Goal: Task Accomplishment & Management: Use online tool/utility

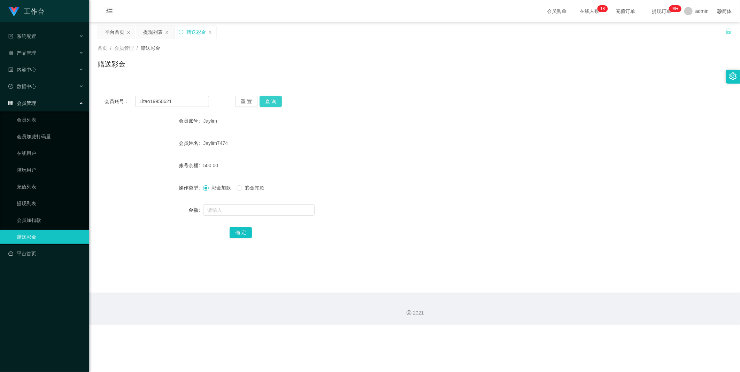
type input "Litao19950621"
click at [273, 101] on button "查 询" at bounding box center [271, 101] width 22 height 11
drag, startPoint x: 246, startPoint y: 208, endPoint x: 253, endPoint y: 204, distance: 8.0
click at [251, 206] on input "text" at bounding box center [259, 210] width 112 height 11
type input "300"
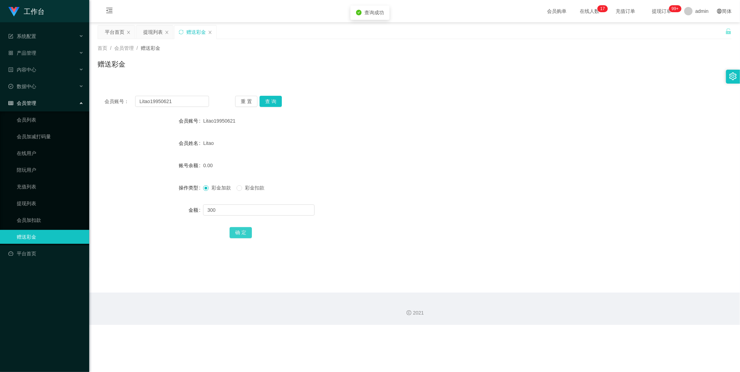
click at [243, 230] on button "确 定" at bounding box center [241, 232] width 22 height 11
click at [189, 104] on input "Litao19950621" at bounding box center [172, 101] width 74 height 11
paste input "为避免数据泄露，限时数据单期间暂时禁言，任务完成后请将回款截图发送给我，给您录入商家系统"
drag, startPoint x: 203, startPoint y: 101, endPoint x: 226, endPoint y: 98, distance: 22.9
click at [203, 101] on input "Litao19950621" at bounding box center [172, 101] width 74 height 11
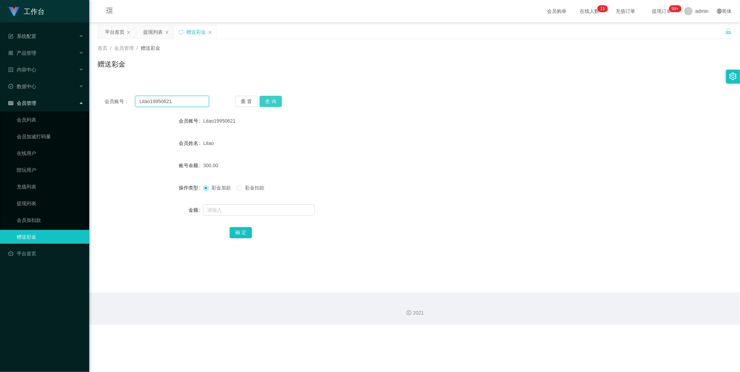
paste input "jo123456"
type input "jo123456"
click at [265, 100] on button "查 询" at bounding box center [271, 101] width 22 height 11
click at [235, 209] on input "text" at bounding box center [259, 210] width 112 height 11
type input "100"
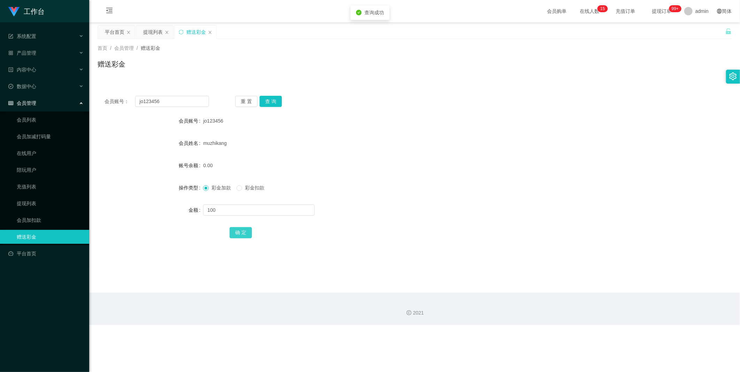
click at [247, 236] on button "确 定" at bounding box center [241, 232] width 22 height 11
drag, startPoint x: 265, startPoint y: 100, endPoint x: 258, endPoint y: 100, distance: 7.3
click at [266, 100] on button "查 询" at bounding box center [271, 101] width 22 height 11
click at [194, 100] on input "jo123456" at bounding box center [172, 101] width 74 height 11
type input "Litao19950621"
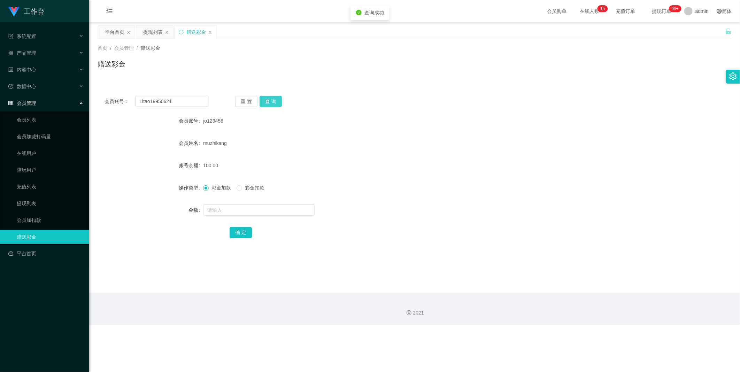
click at [274, 100] on button "查 询" at bounding box center [271, 101] width 22 height 11
click at [249, 185] on span "彩金扣款" at bounding box center [254, 188] width 25 height 6
click at [245, 209] on input "text" at bounding box center [259, 210] width 112 height 11
type input "390"
click at [243, 229] on button "确 定" at bounding box center [241, 232] width 22 height 11
